Goal: Find specific page/section: Find specific page/section

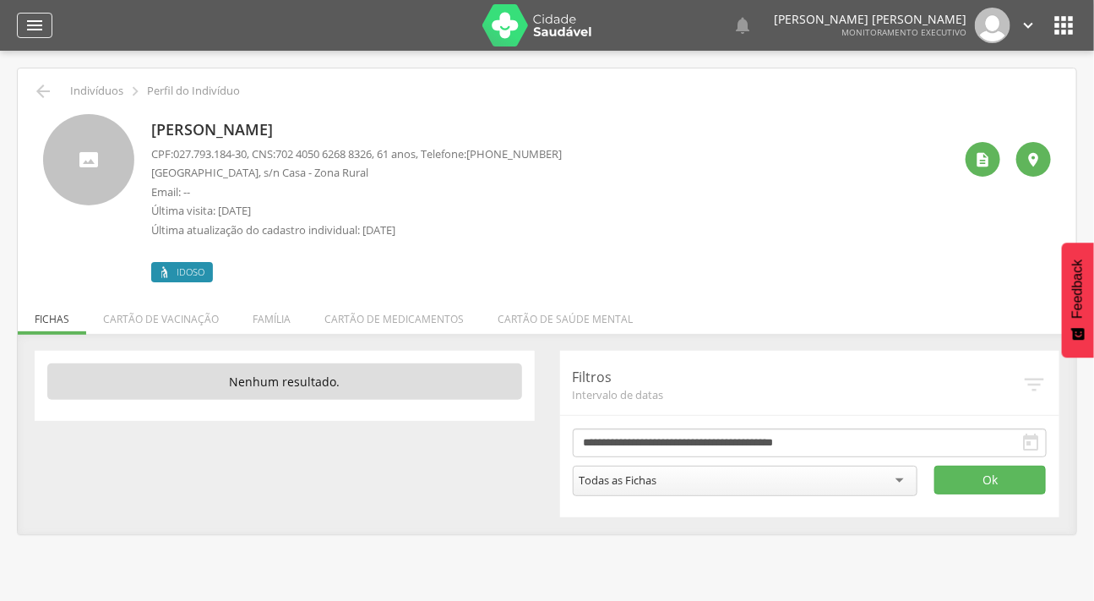
click at [30, 35] on div "" at bounding box center [34, 25] width 35 height 25
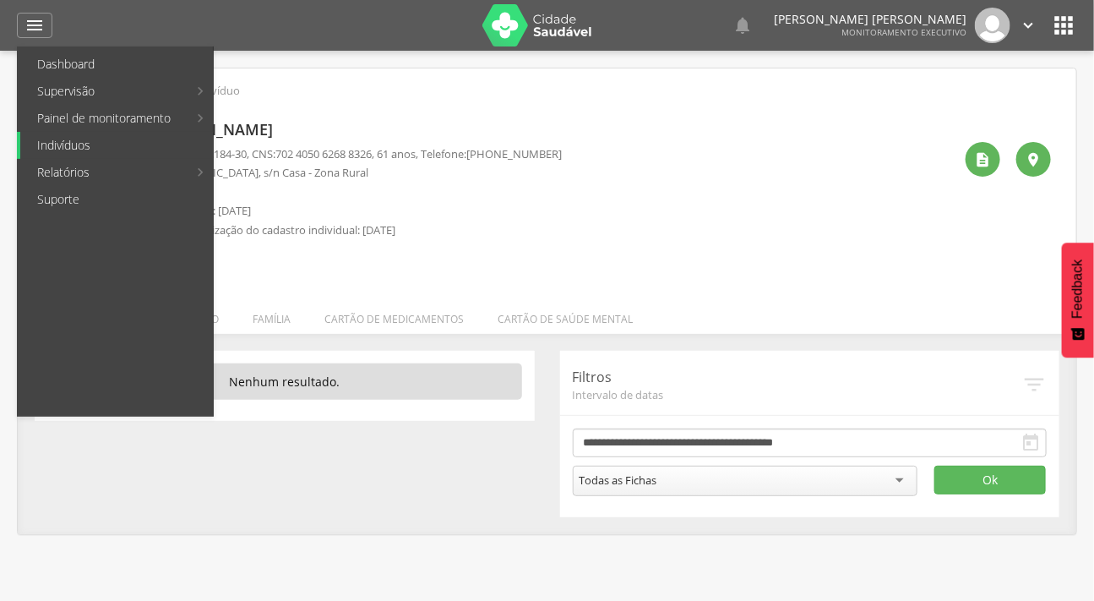
click at [76, 141] on link "Indivíduos" at bounding box center [116, 145] width 193 height 27
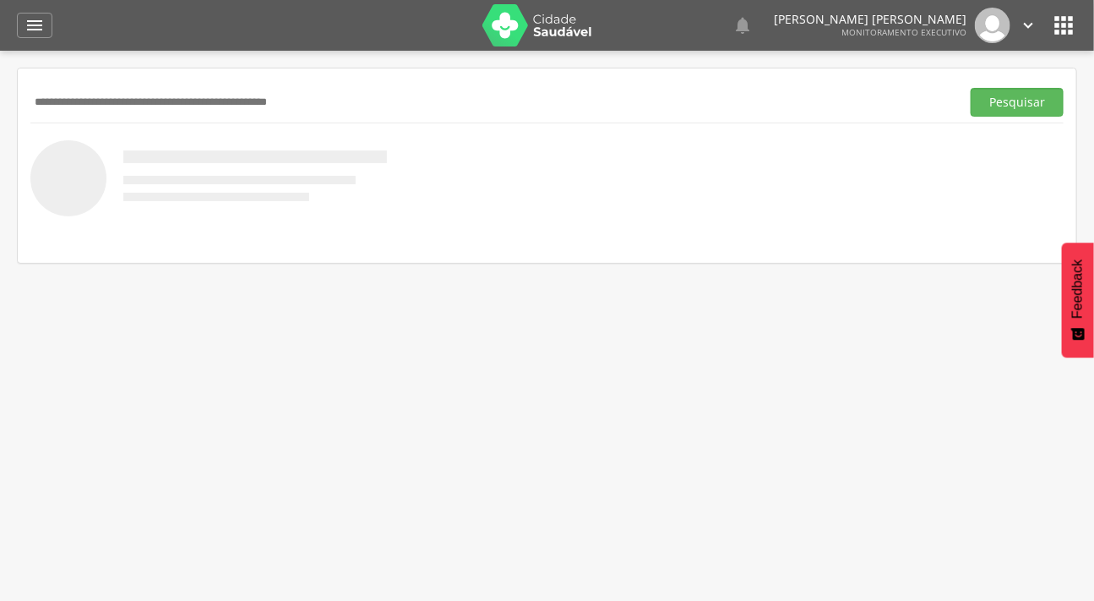
click at [95, 110] on input "text" at bounding box center [492, 102] width 924 height 29
type input "**********"
click at [971, 88] on button "Pesquisar" at bounding box center [1017, 102] width 93 height 29
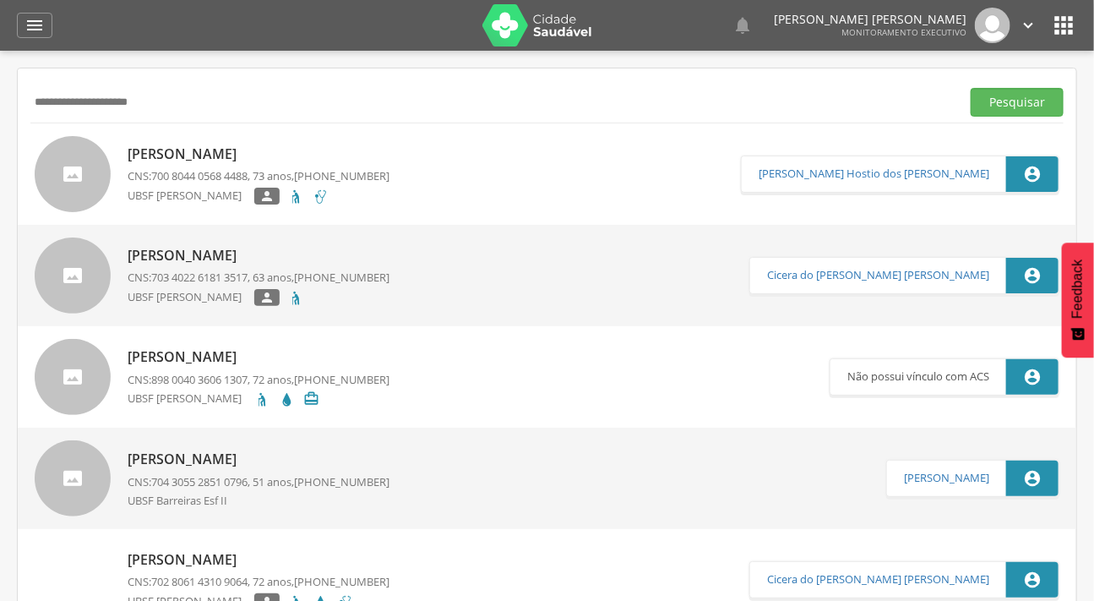
click at [82, 179] on div at bounding box center [73, 174] width 76 height 76
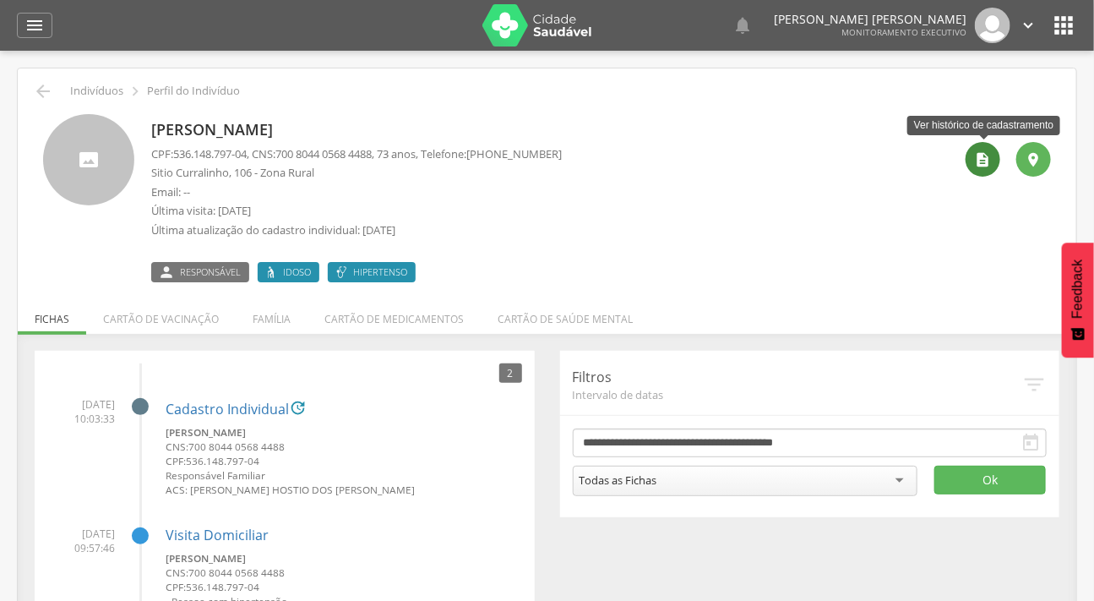
click at [997, 150] on div "" at bounding box center [983, 159] width 35 height 35
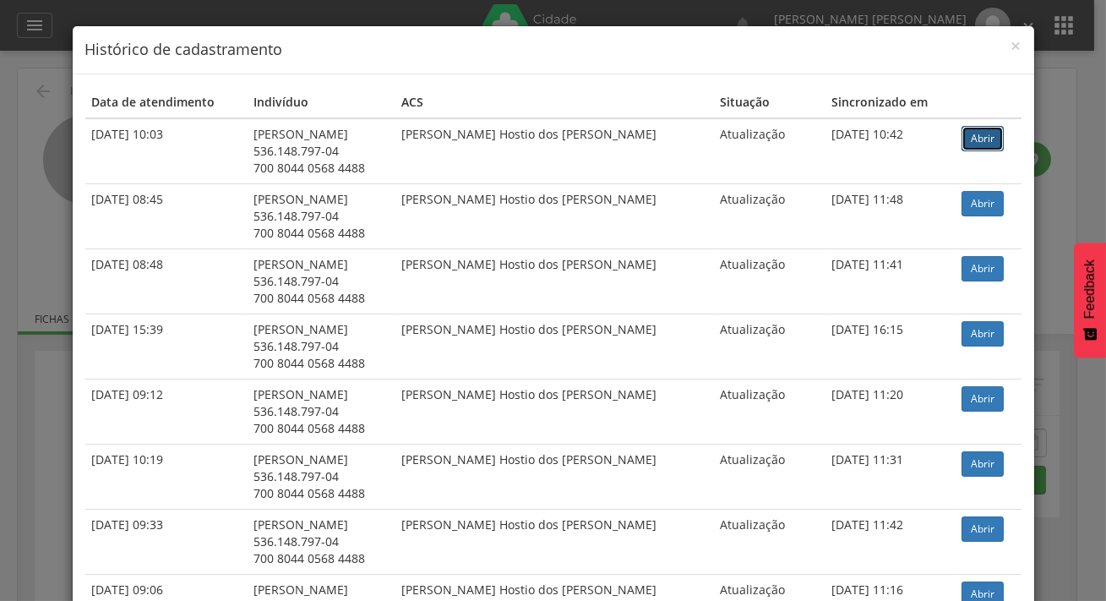
click at [962, 133] on link "Abrir" at bounding box center [983, 138] width 42 height 25
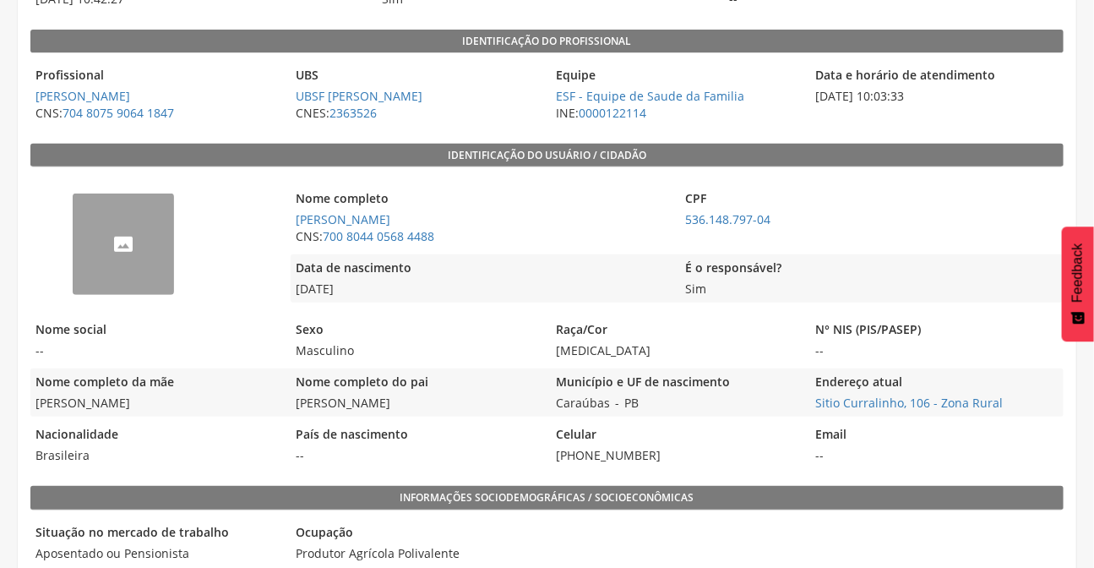
scroll to position [307, 0]
